Goal: Information Seeking & Learning: Learn about a topic

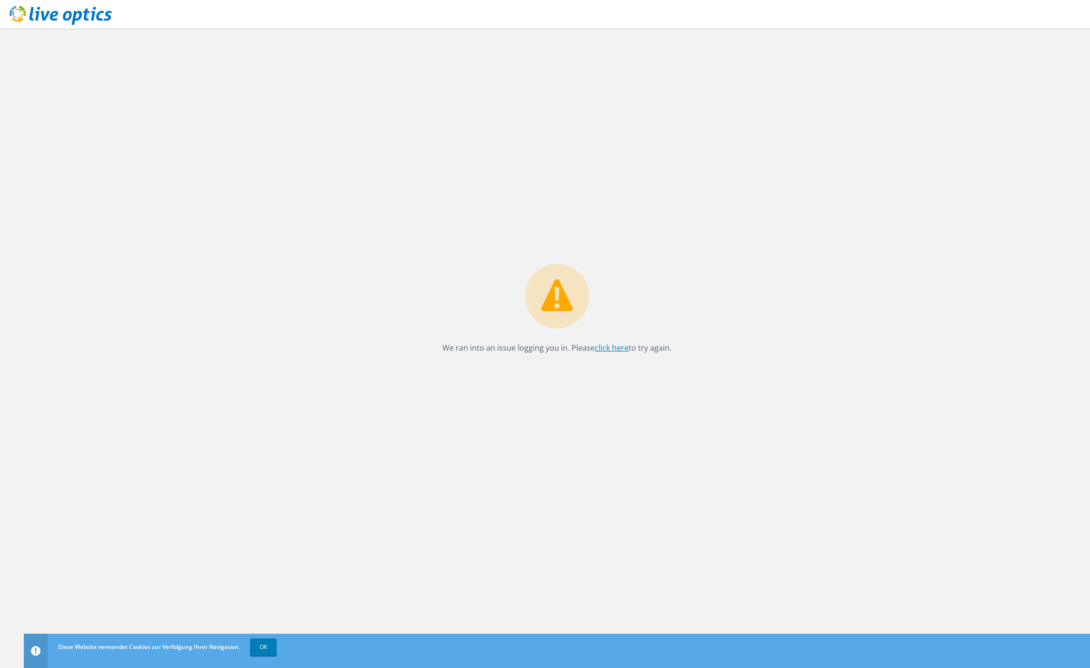
click at [605, 350] on link "click here" at bounding box center [612, 347] width 34 height 10
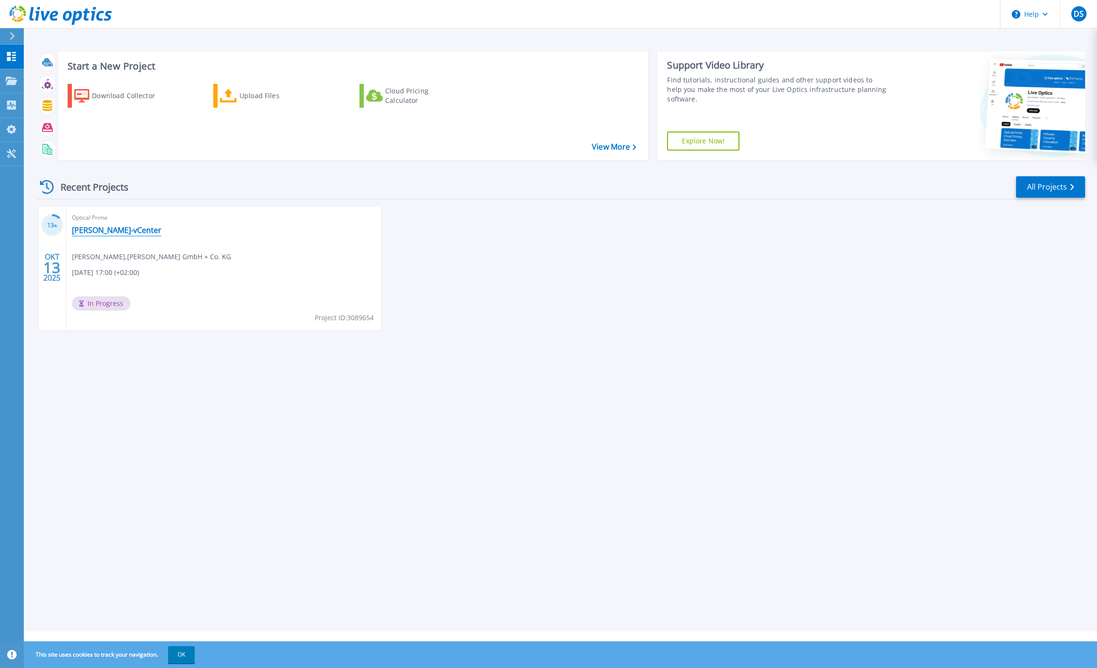
click at [88, 229] on link "Joest-vCenter" at bounding box center [117, 230] width 90 height 10
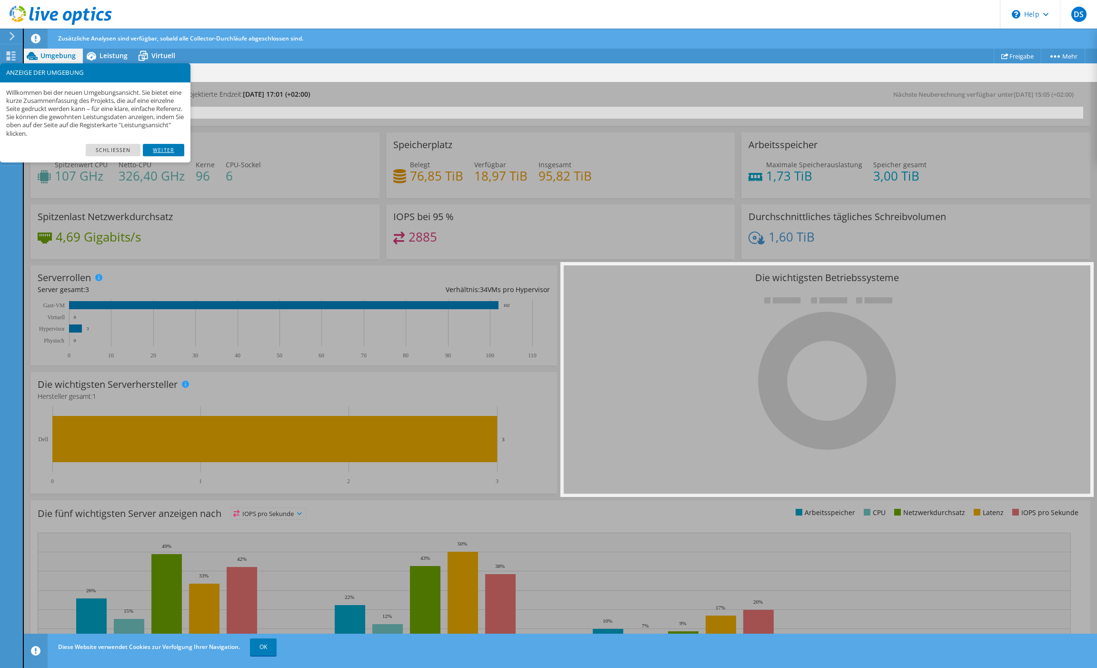
click at [155, 150] on link "Weiter" at bounding box center [163, 150] width 41 height 12
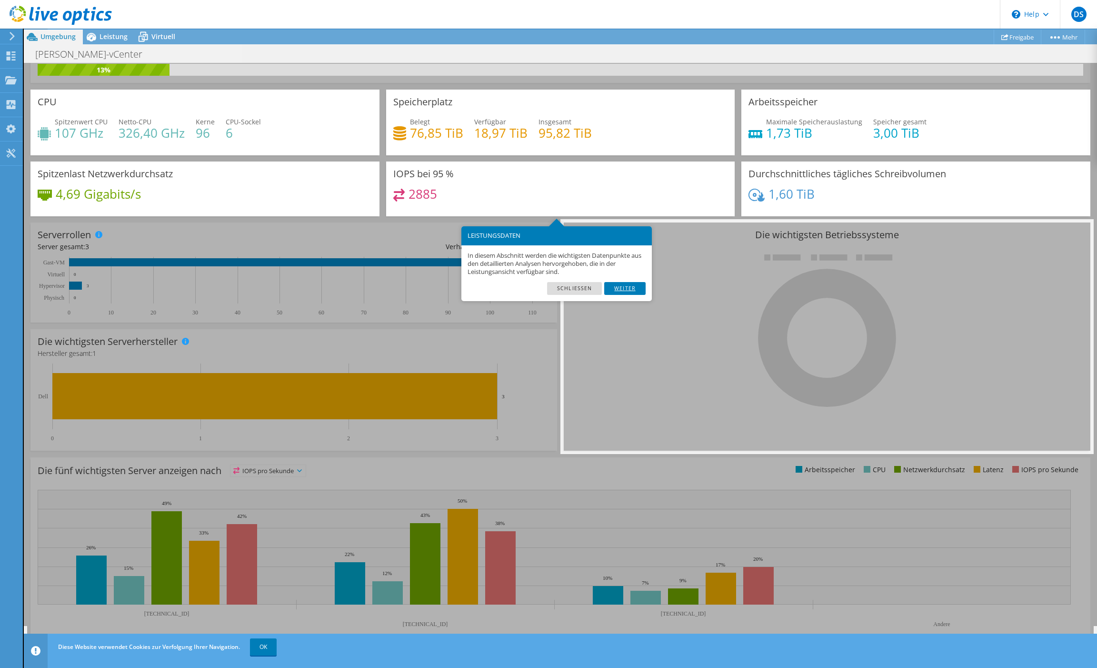
click at [622, 286] on link "Weiter" at bounding box center [624, 288] width 41 height 12
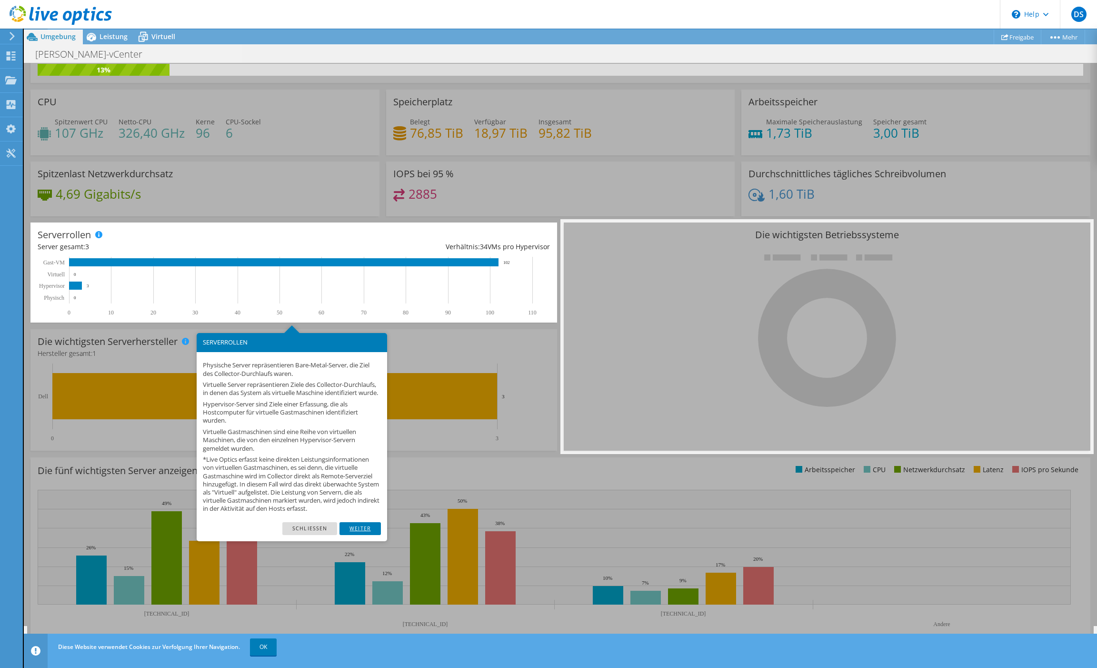
click at [358, 534] on link "Weiter" at bounding box center [360, 528] width 41 height 12
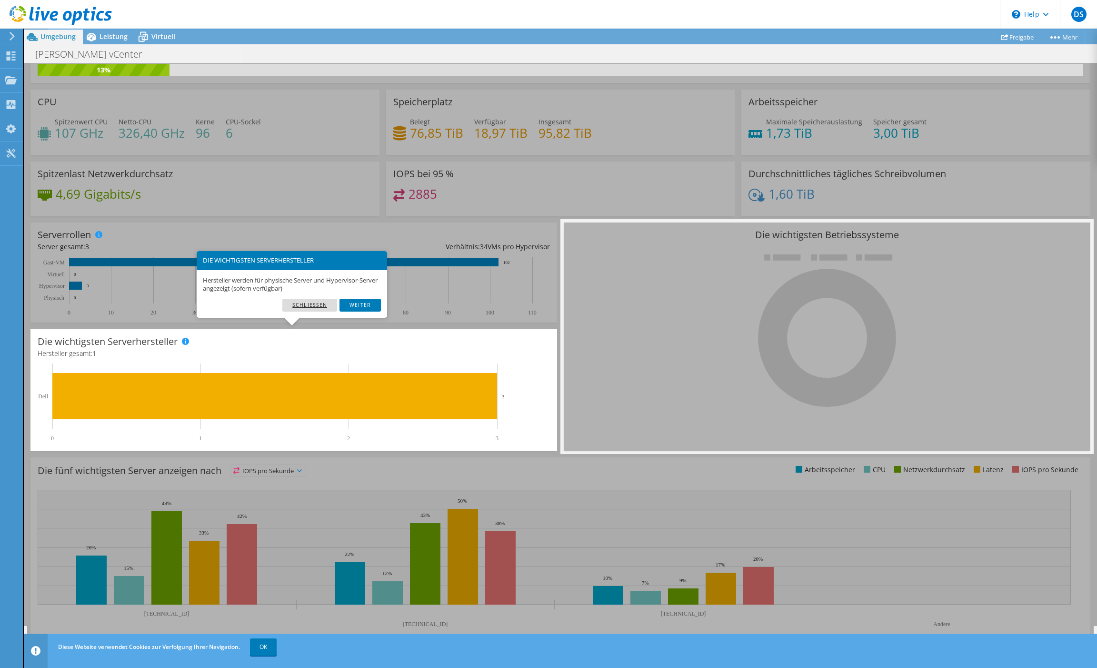
click at [317, 300] on link "Schließen" at bounding box center [309, 305] width 55 height 12
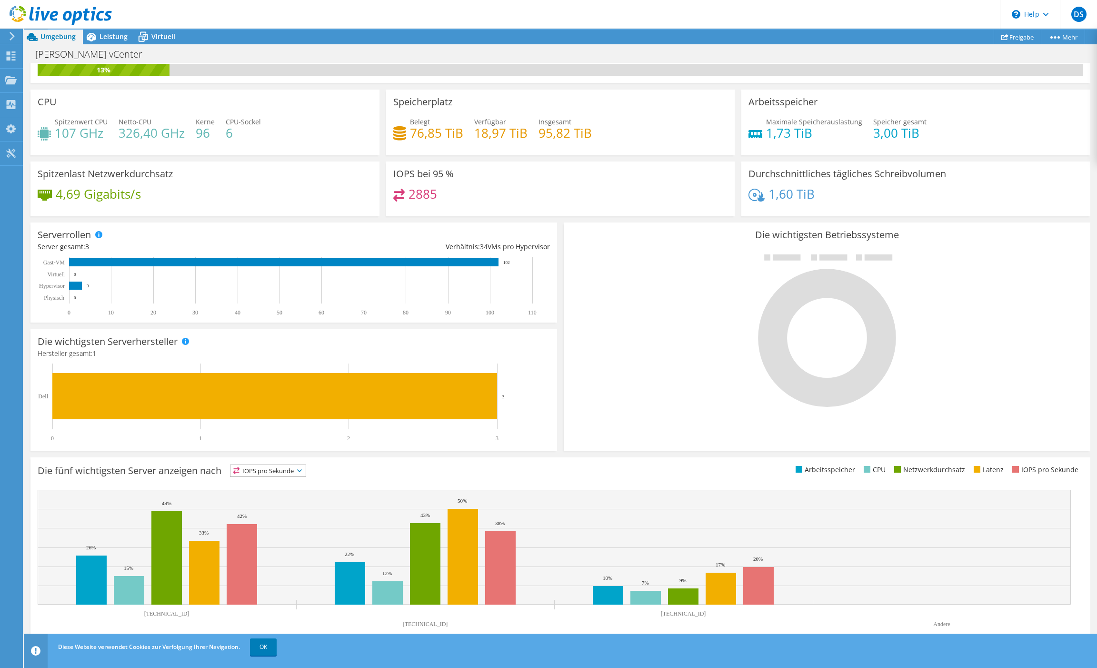
scroll to position [75, 0]
click at [261, 646] on link "OK" at bounding box center [263, 646] width 27 height 17
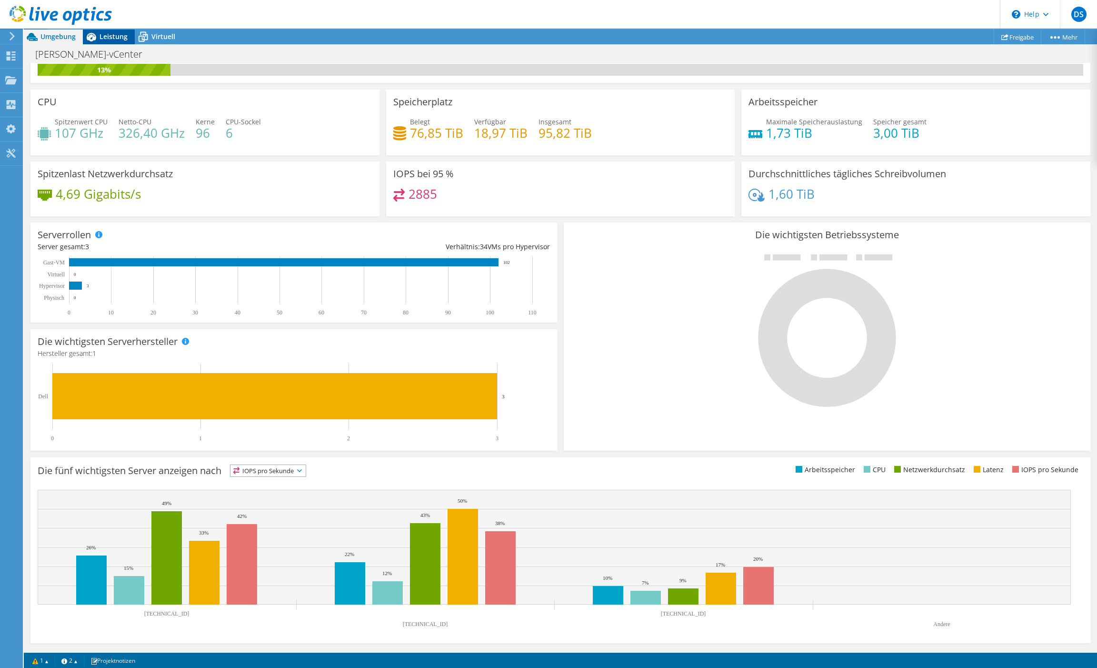
click at [114, 33] on span "Leistung" at bounding box center [114, 36] width 28 height 9
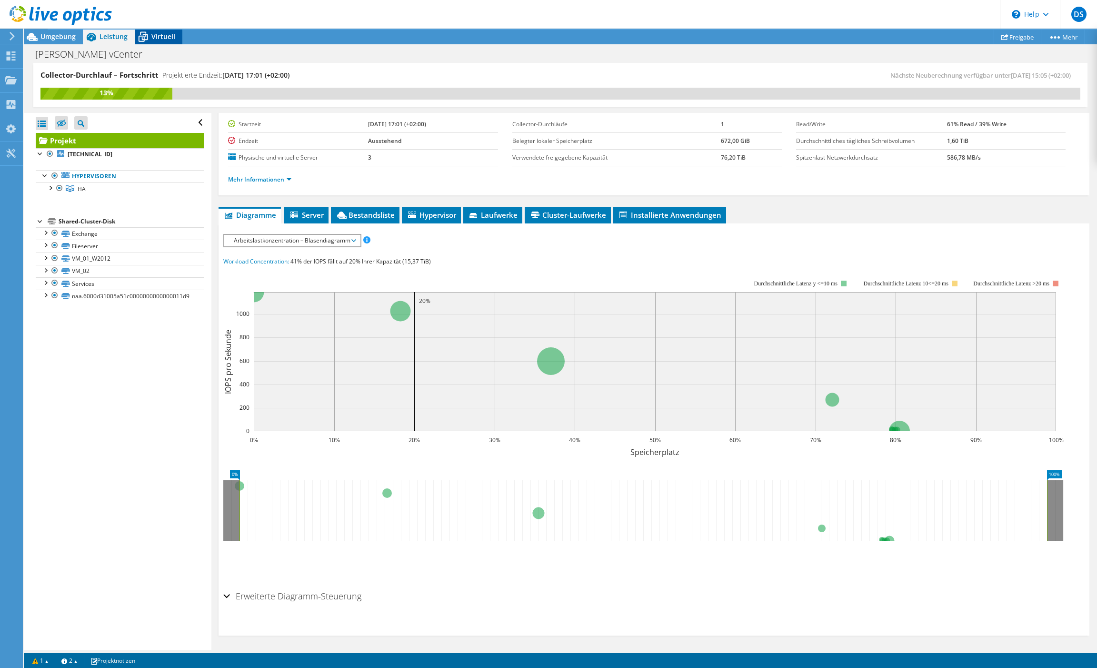
click at [158, 39] on span "Virtuell" at bounding box center [163, 36] width 24 height 9
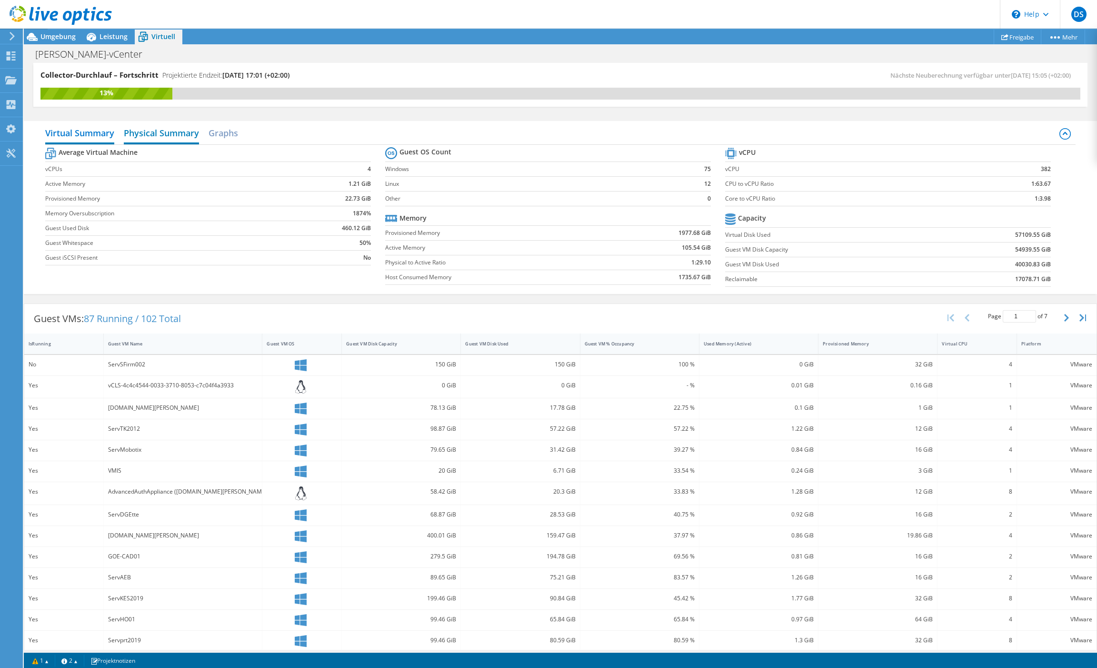
click at [156, 138] on h2 "Physical Summary" at bounding box center [161, 133] width 75 height 21
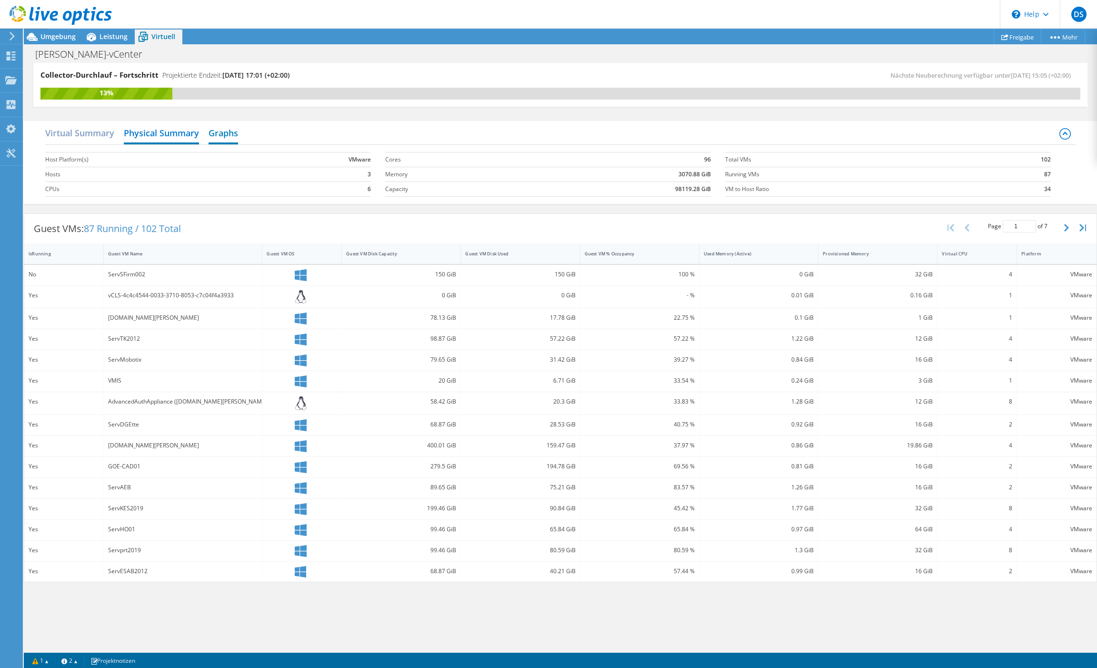
click at [230, 134] on h2 "Graphs" at bounding box center [224, 133] width 30 height 21
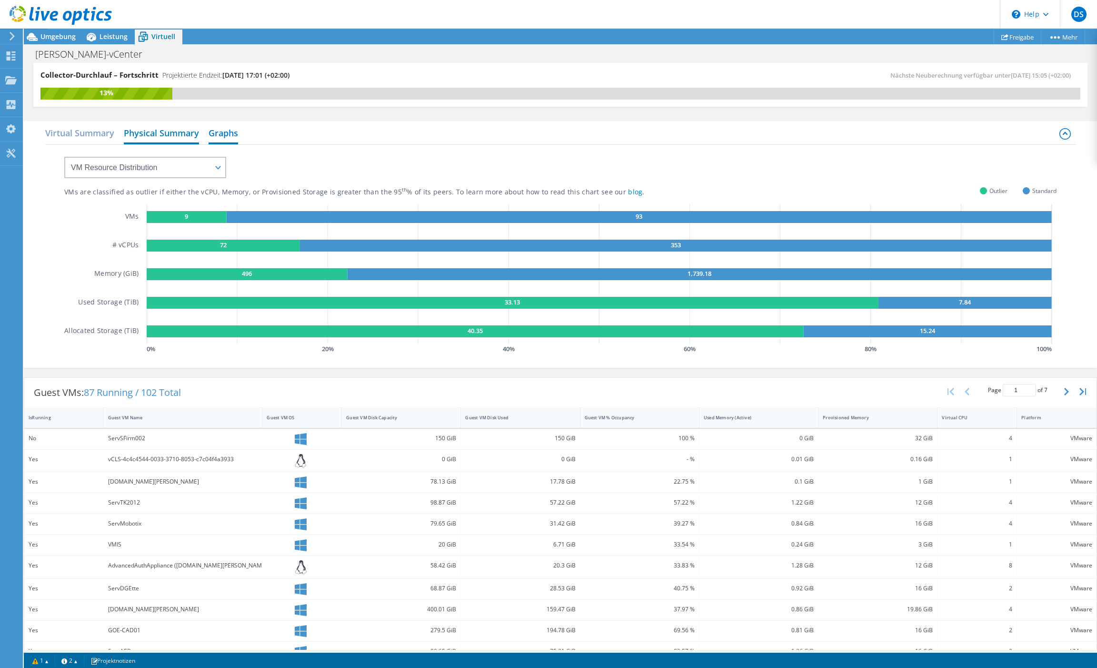
click at [176, 125] on h2 "Physical Summary" at bounding box center [161, 133] width 75 height 21
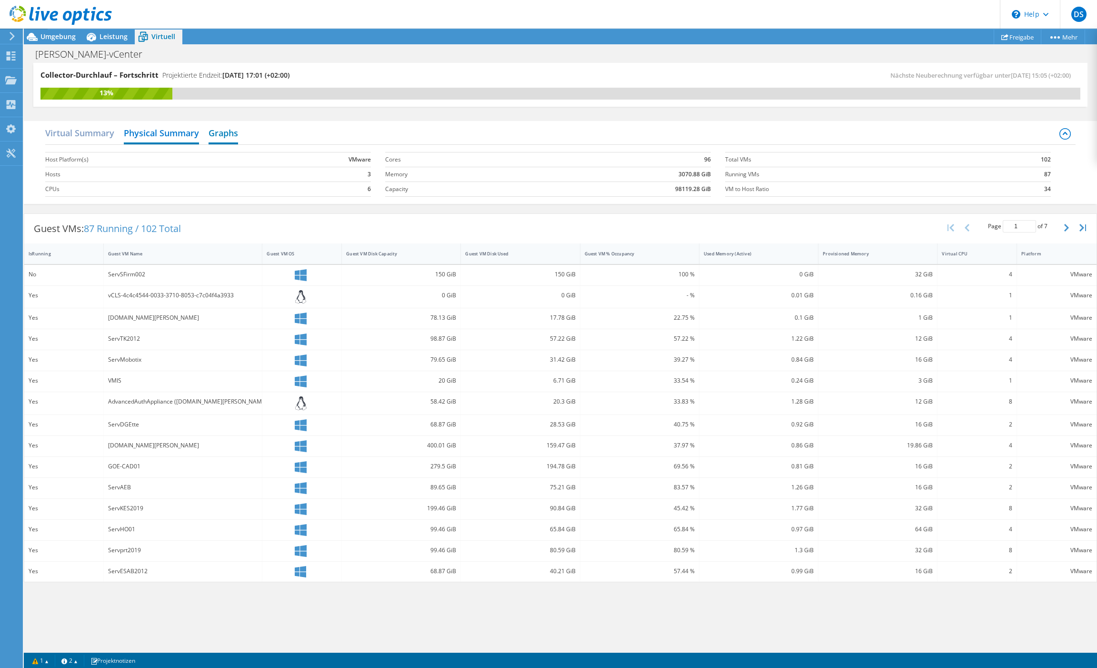
click at [226, 136] on h2 "Graphs" at bounding box center [224, 133] width 30 height 21
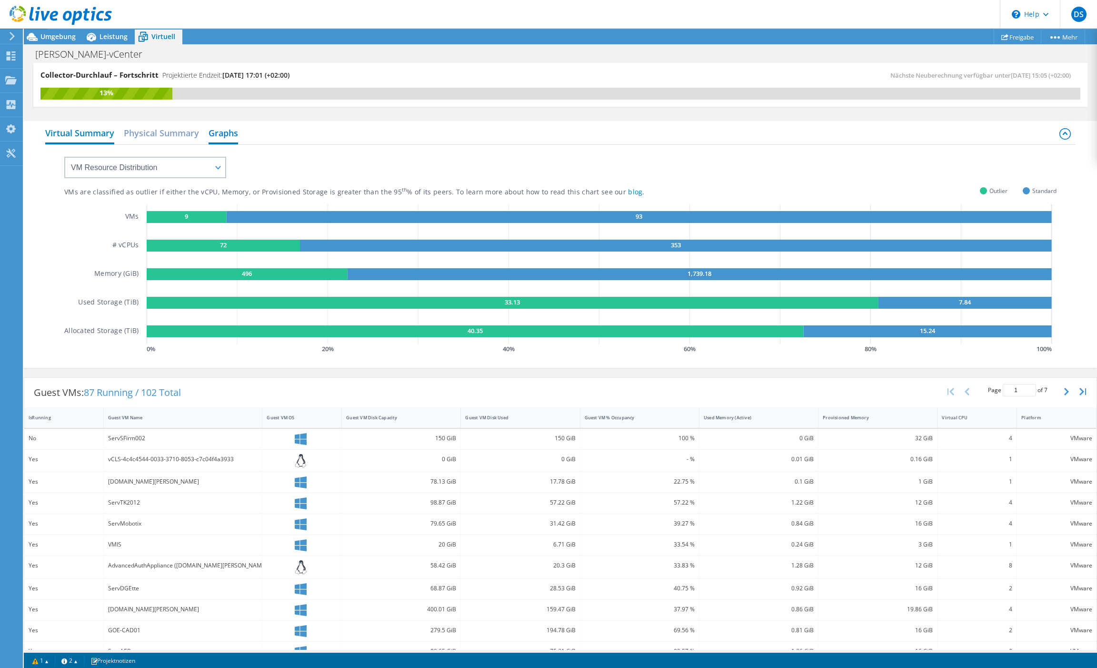
click at [110, 133] on h2 "Virtual Summary" at bounding box center [79, 133] width 69 height 21
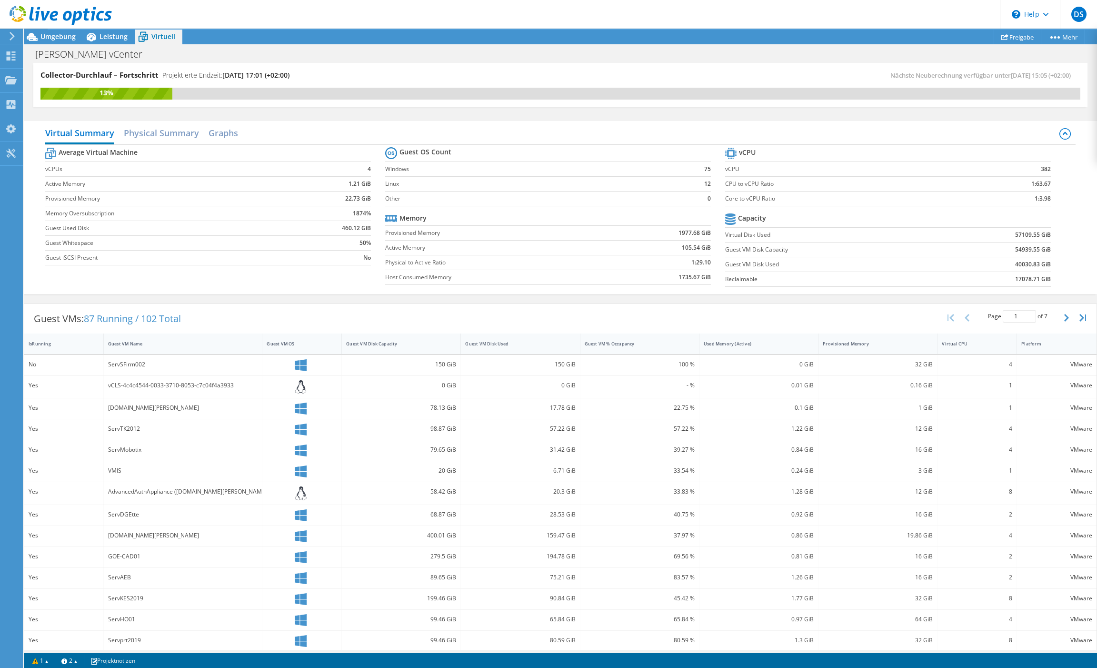
click at [51, 31] on div at bounding box center [56, 16] width 112 height 32
click at [51, 34] on span "Umgebung" at bounding box center [57, 36] width 35 height 9
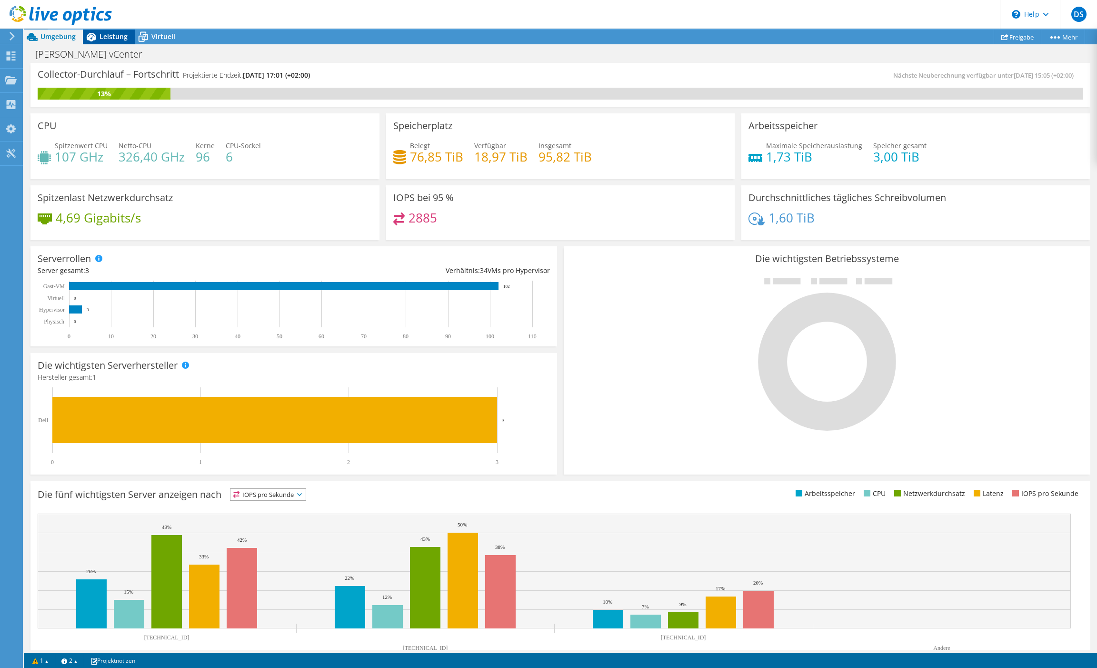
click at [115, 38] on span "Leistung" at bounding box center [114, 36] width 28 height 9
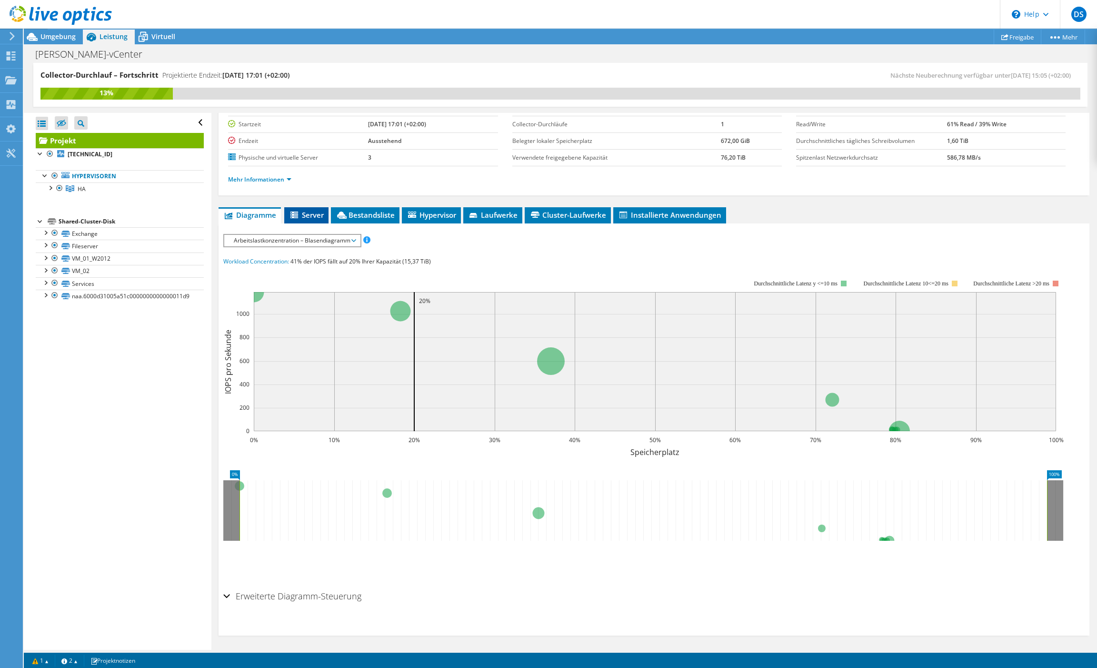
click at [320, 213] on span "Server" at bounding box center [306, 215] width 35 height 10
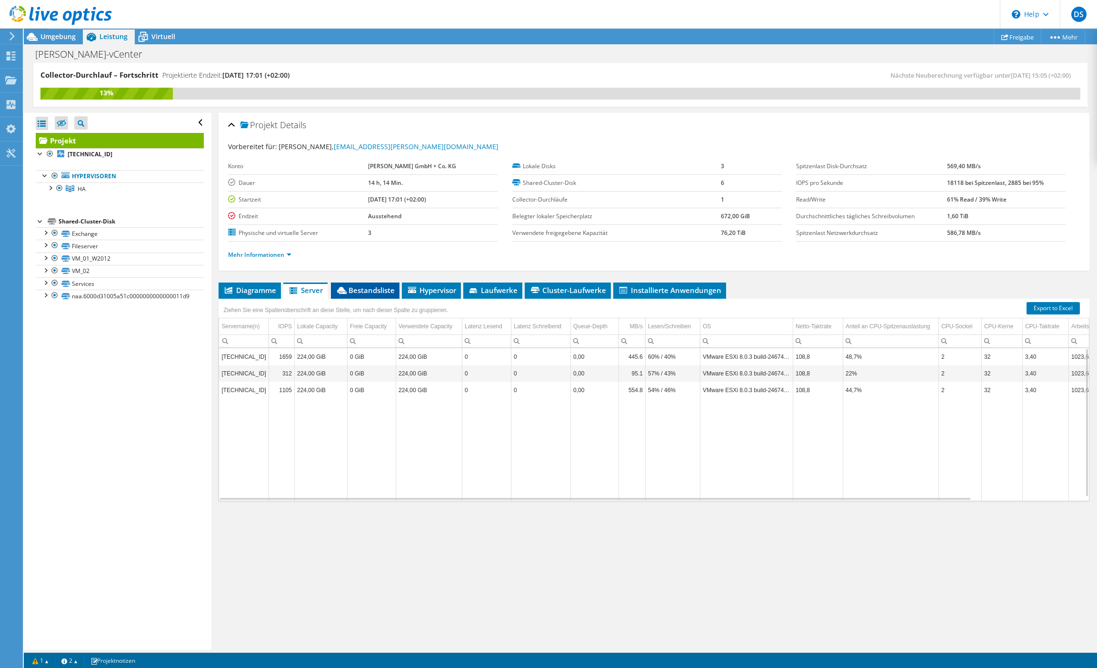
click at [352, 290] on span "Bestandsliste" at bounding box center [365, 290] width 59 height 10
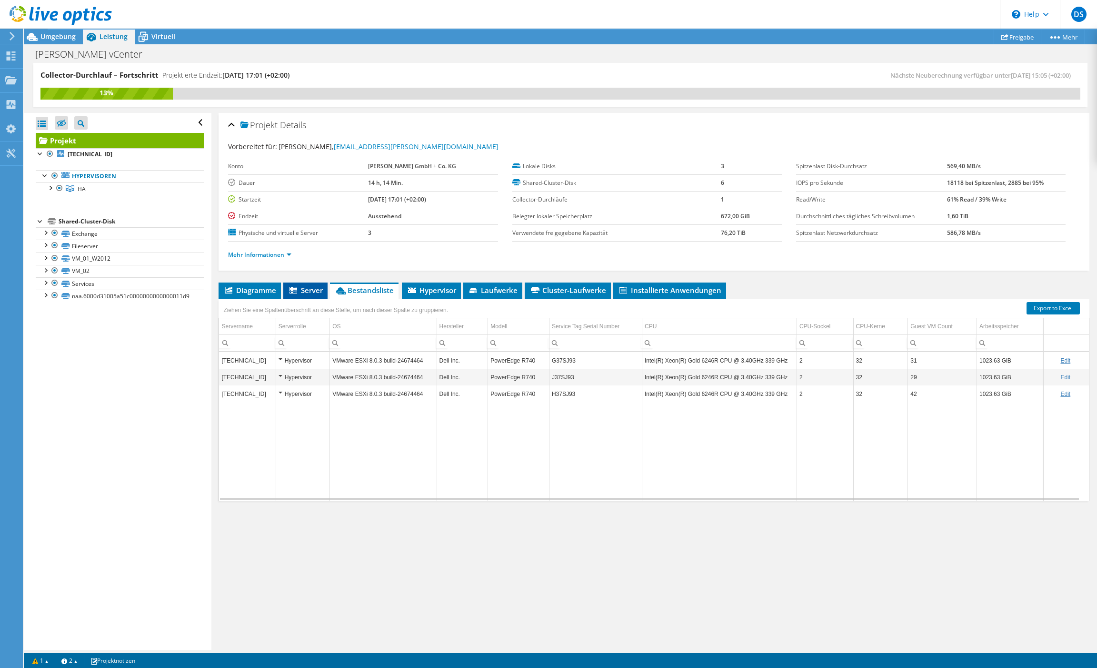
click at [309, 287] on span "Server" at bounding box center [305, 290] width 35 height 10
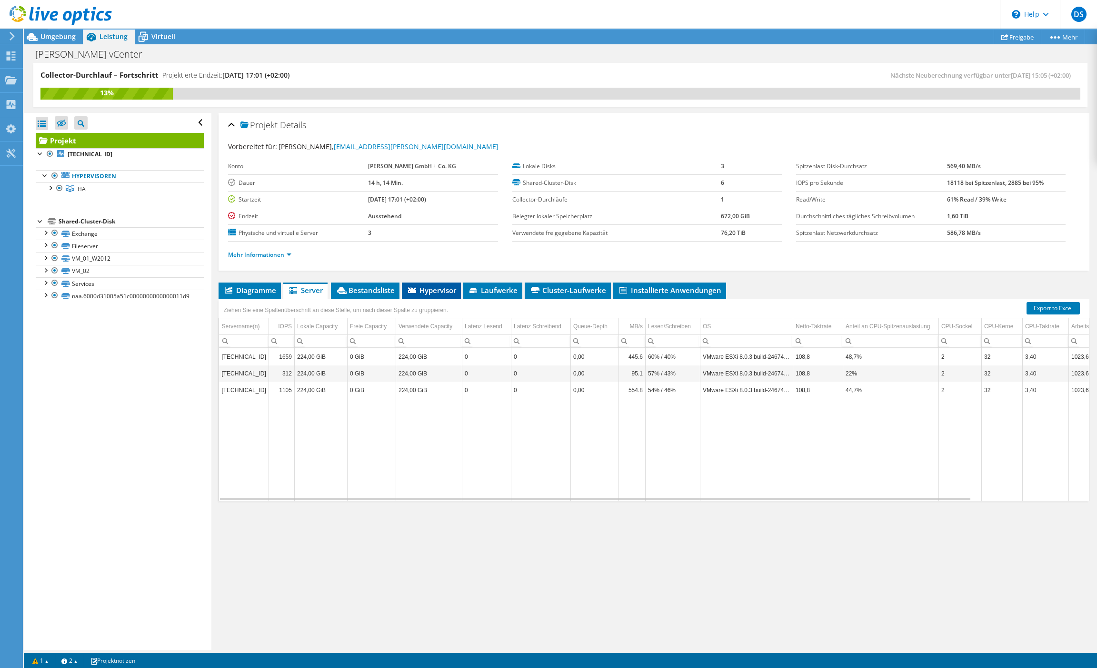
click at [410, 289] on icon at bounding box center [412, 290] width 8 height 6
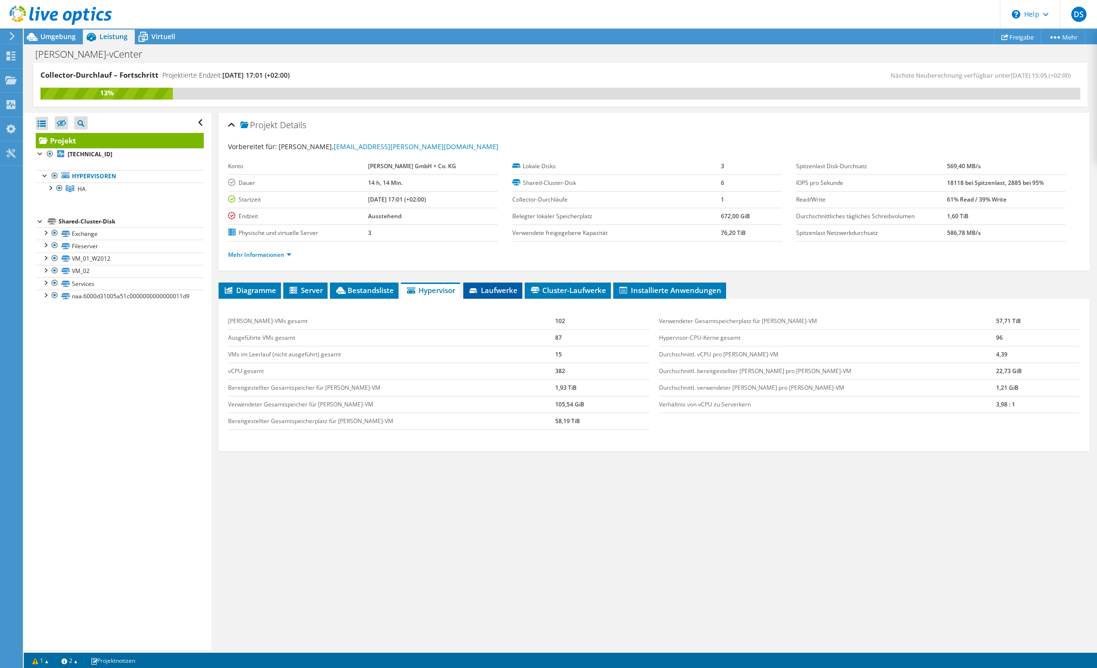
click at [483, 287] on span "Laufwerke" at bounding box center [493, 290] width 50 height 10
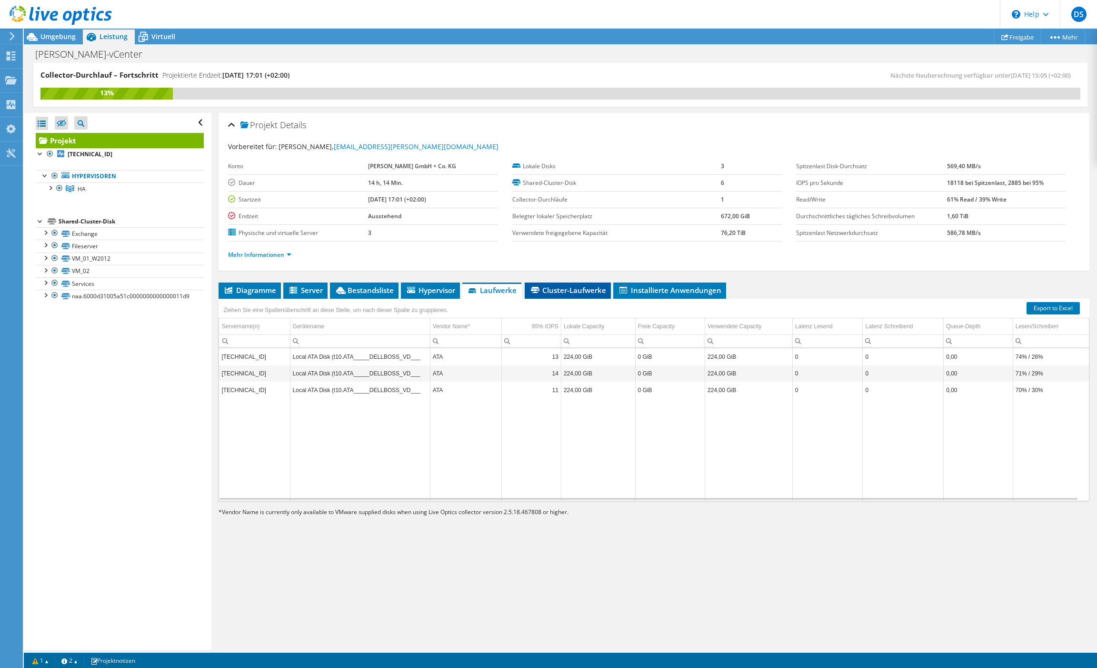
click at [577, 286] on span "Cluster-Laufwerke" at bounding box center [567, 290] width 77 height 10
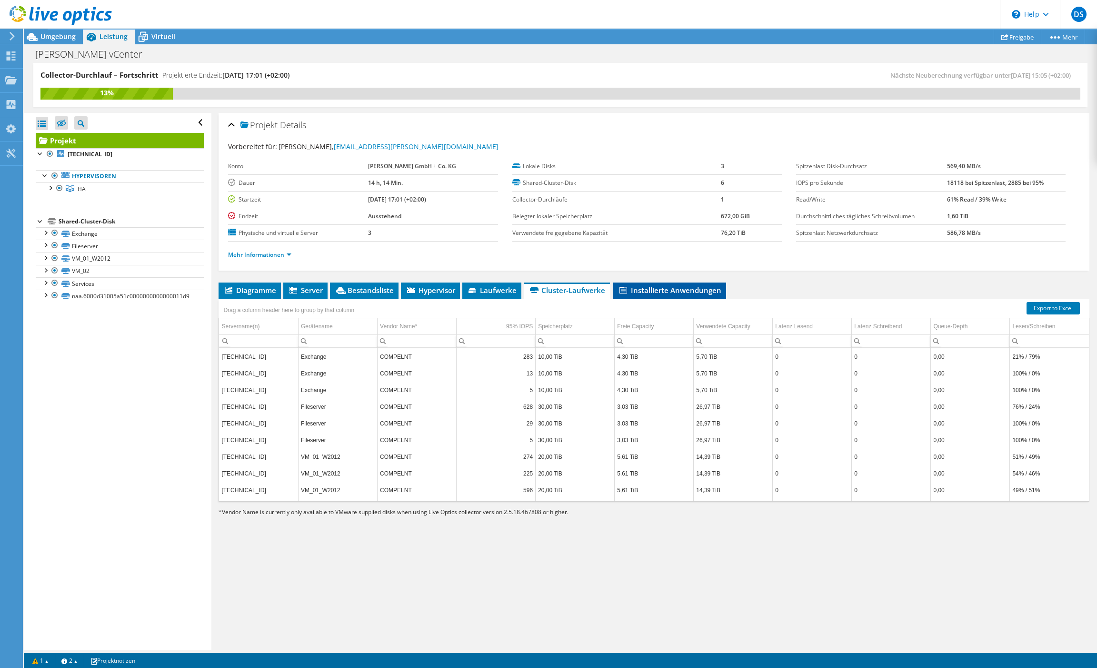
click at [665, 287] on span "Installierte Anwendungen" at bounding box center [669, 290] width 103 height 10
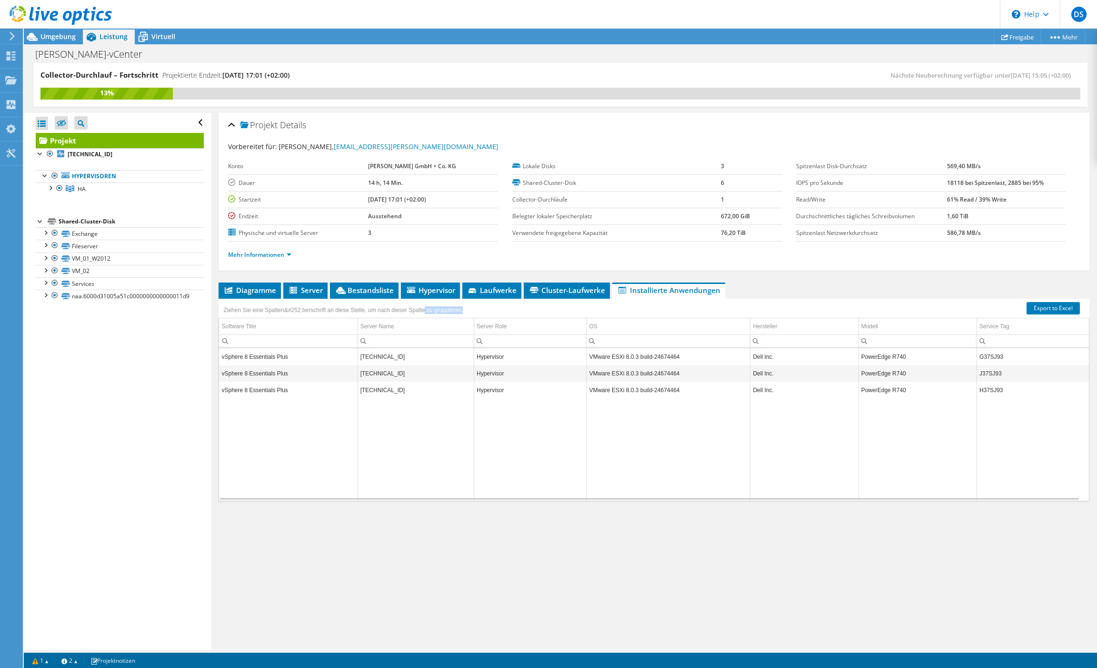
drag, startPoint x: 420, startPoint y: 308, endPoint x: 375, endPoint y: 314, distance: 44.8
click at [375, 314] on div "Ziehen Sie eine Spalten&#252;berschrift an diese Stelle, um nach dieser Spalte …" at bounding box center [343, 309] width 249 height 20
click at [371, 310] on div "Ziehen Sie eine Spalten&#252;berschrift an diese Stelle, um nach dieser Spalte …" at bounding box center [343, 309] width 244 height 13
click at [430, 285] on span "Hypervisor" at bounding box center [431, 290] width 50 height 10
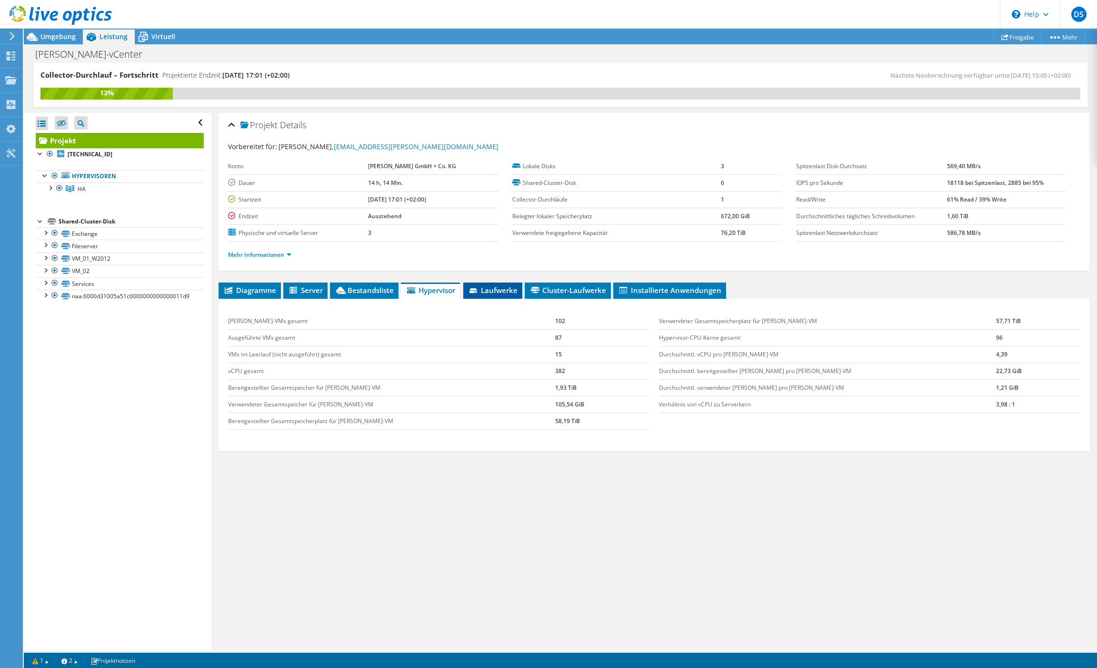
click at [517, 288] on span "Laufwerke" at bounding box center [493, 290] width 50 height 10
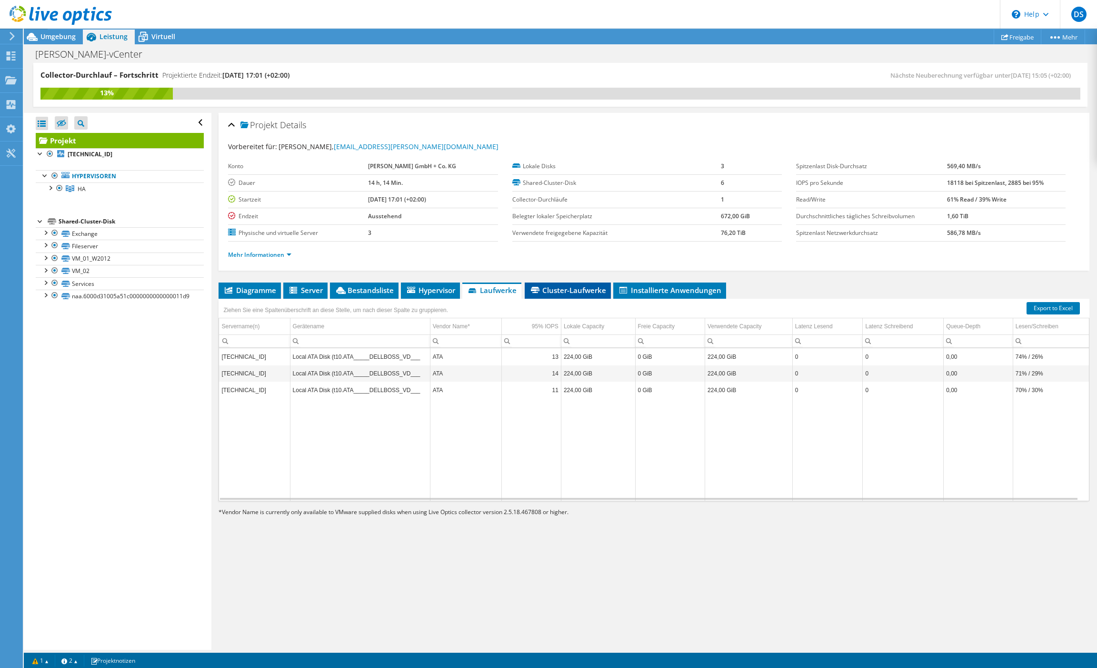
click at [549, 288] on span "Cluster-Laufwerke" at bounding box center [567, 290] width 77 height 10
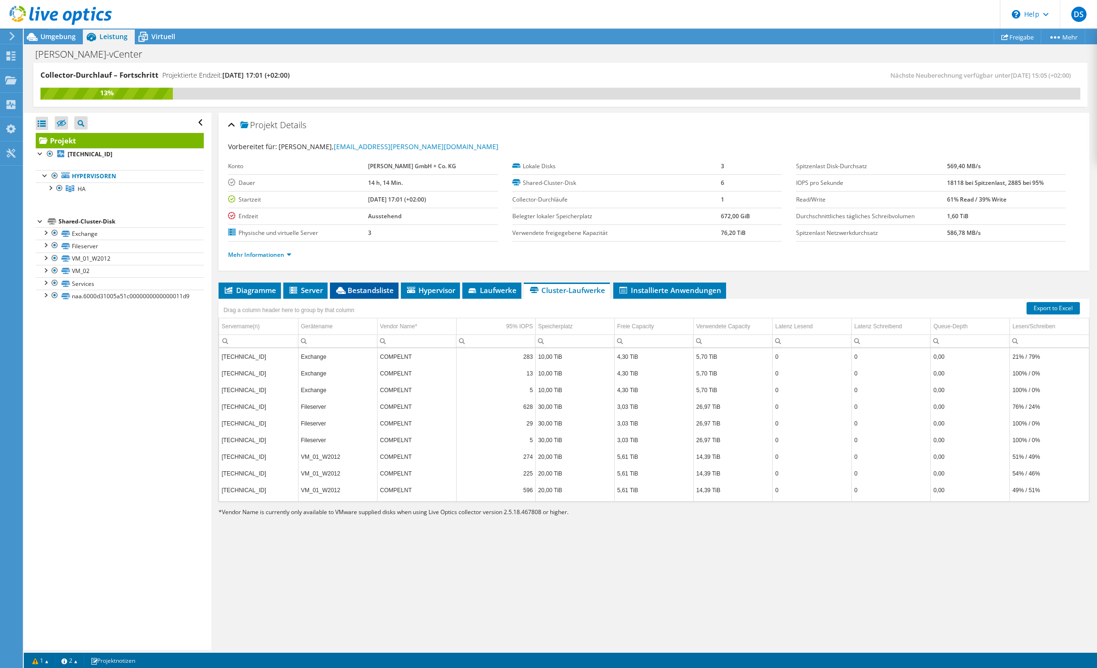
click at [381, 290] on span "Bestandsliste" at bounding box center [364, 290] width 59 height 10
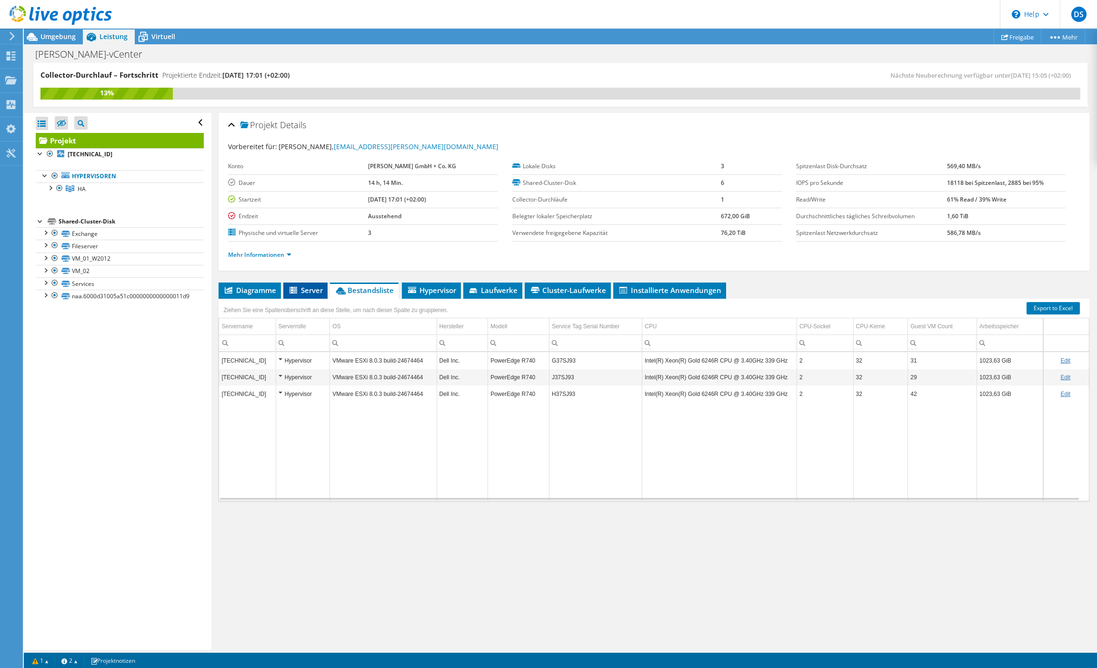
click at [295, 290] on icon at bounding box center [294, 290] width 8 height 7
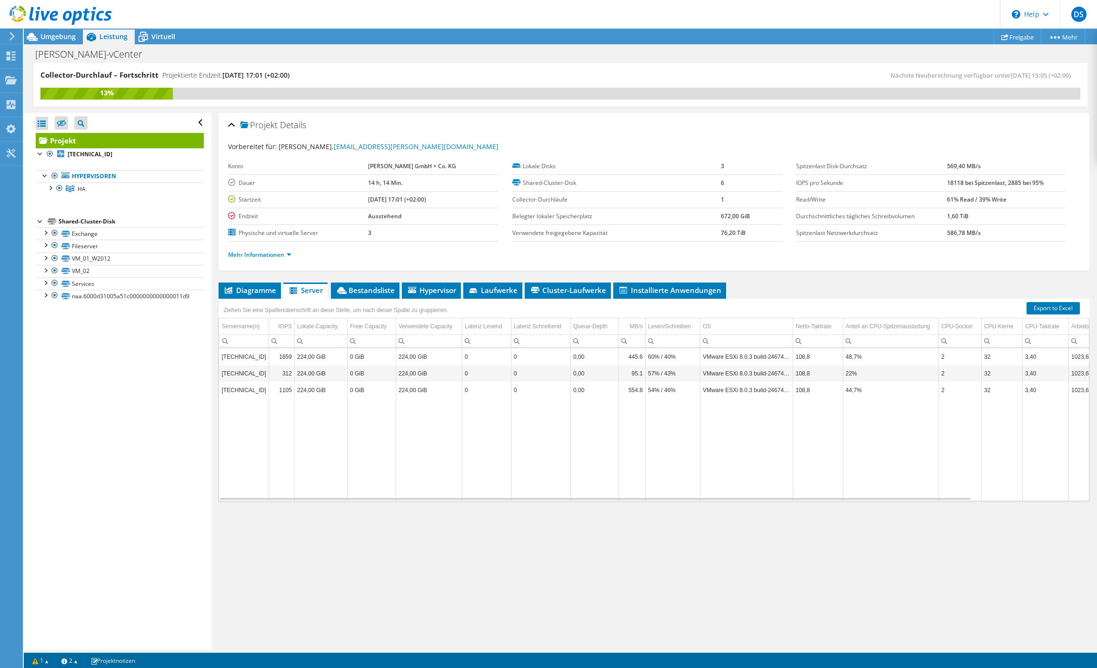
scroll to position [3, 0]
